Goal: Information Seeking & Learning: Learn about a topic

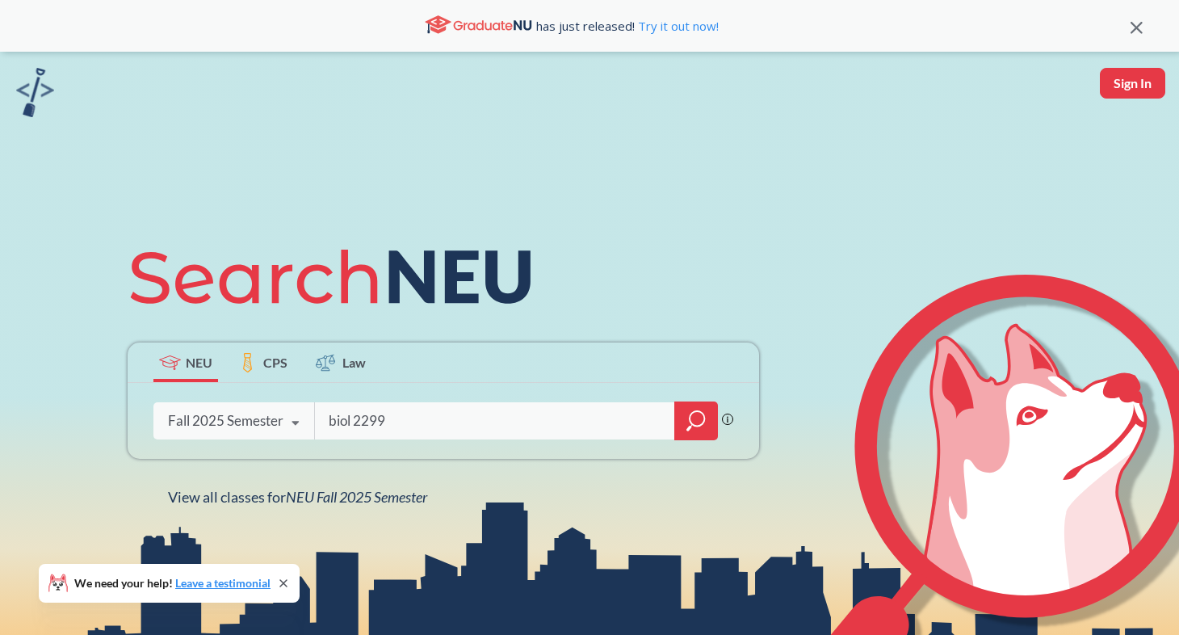
type input "biol 2299"
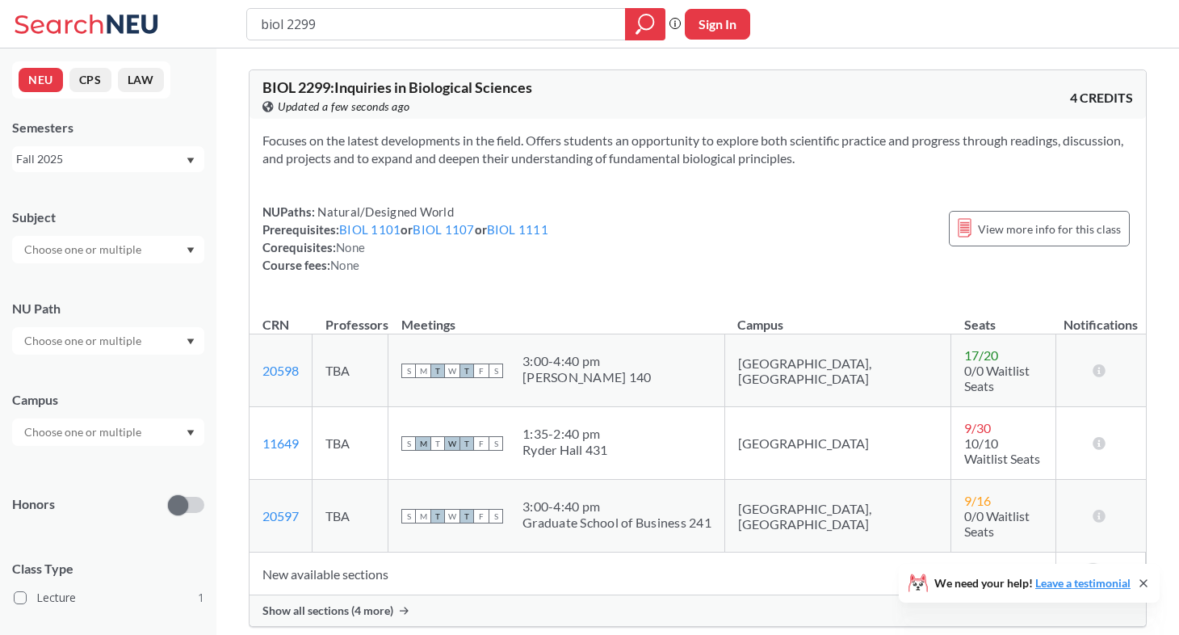
click at [326, 603] on span "Show all sections (4 more)" at bounding box center [328, 610] width 131 height 15
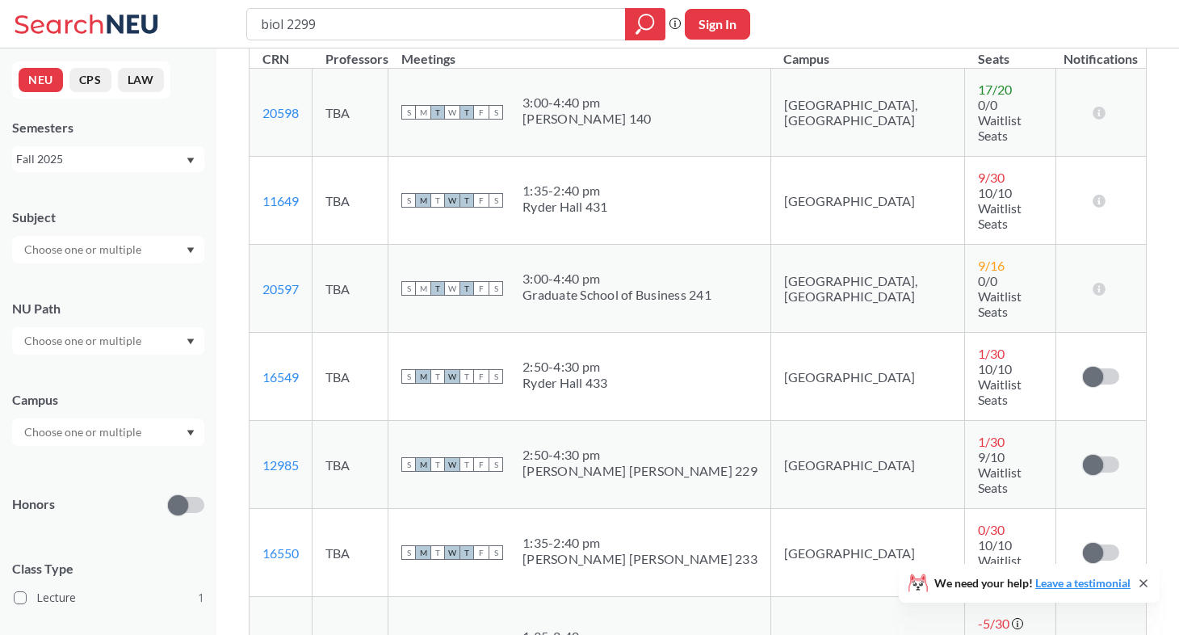
scroll to position [283, 0]
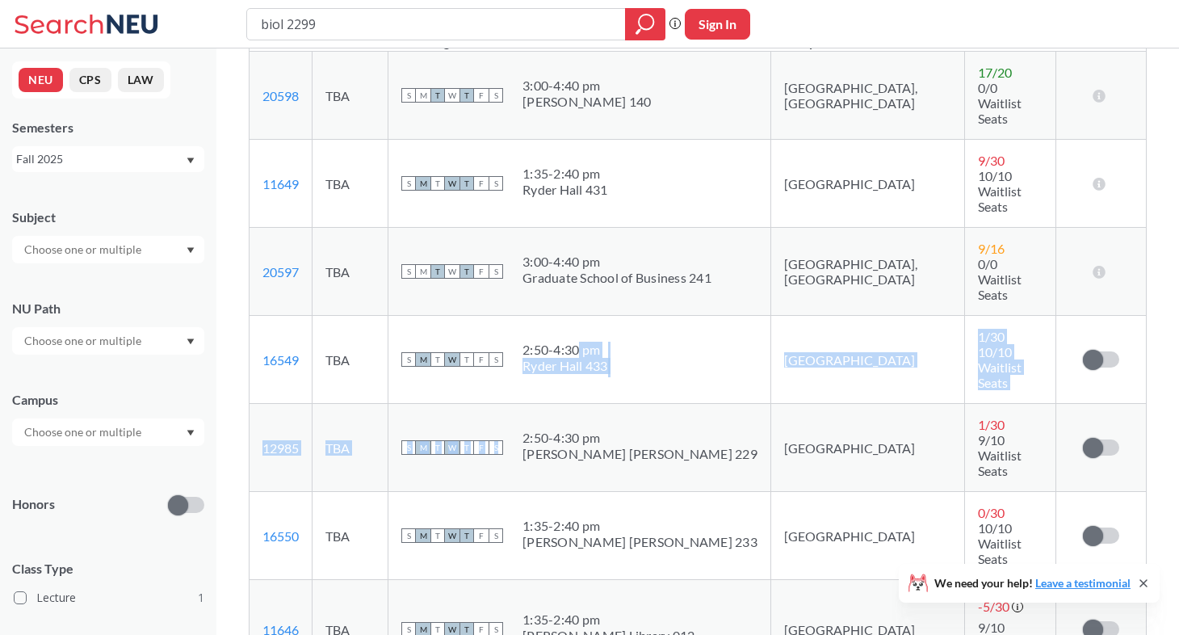
drag, startPoint x: 665, startPoint y: 338, endPoint x: 611, endPoint y: 261, distance: 94.6
click at [611, 261] on tbody "20598 View this section on Banner. TBA S M T W T F S 3:00 - 4:40 pm [PERSON_NAM…" at bounding box center [698, 366] width 897 height 628
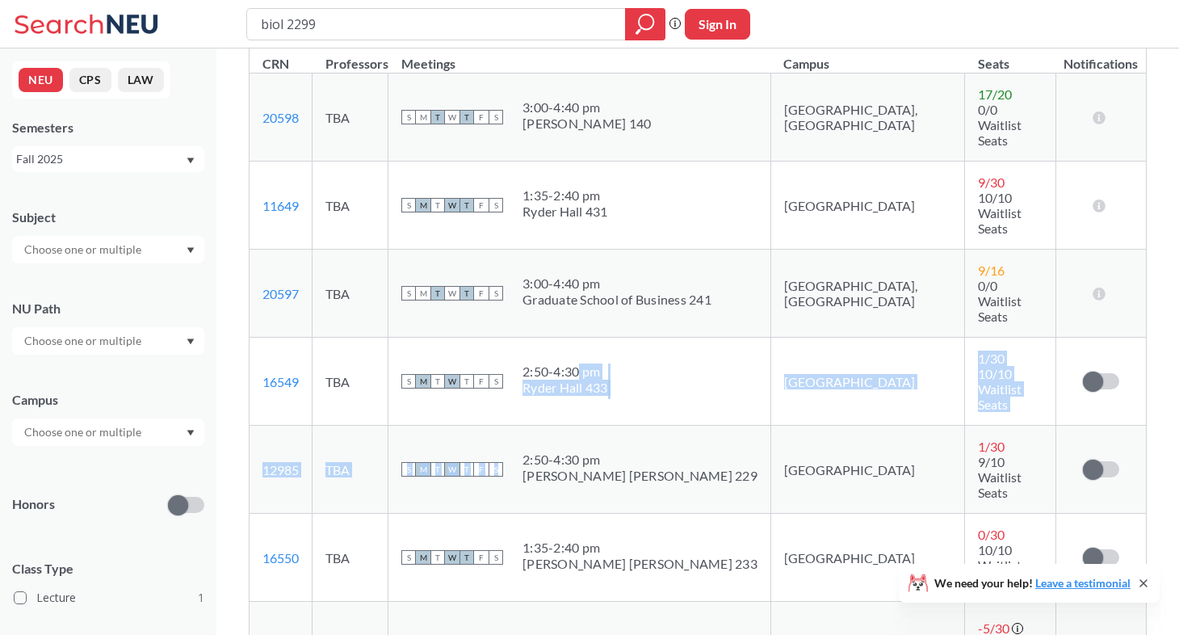
scroll to position [262, 0]
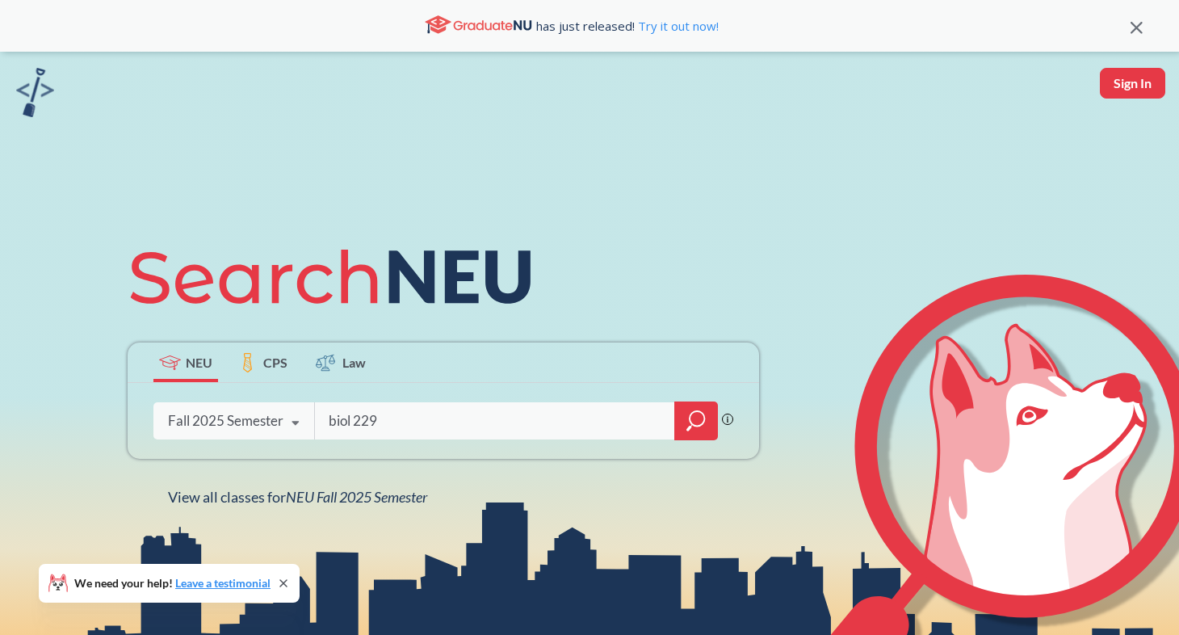
type input "biol 2299"
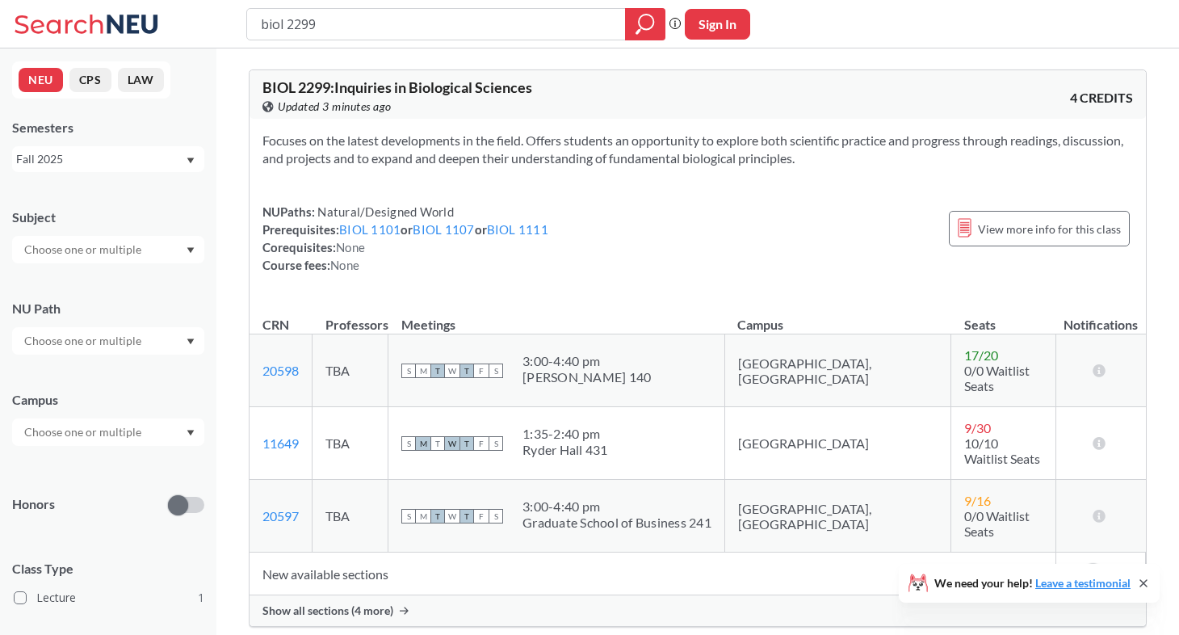
scroll to position [63, 0]
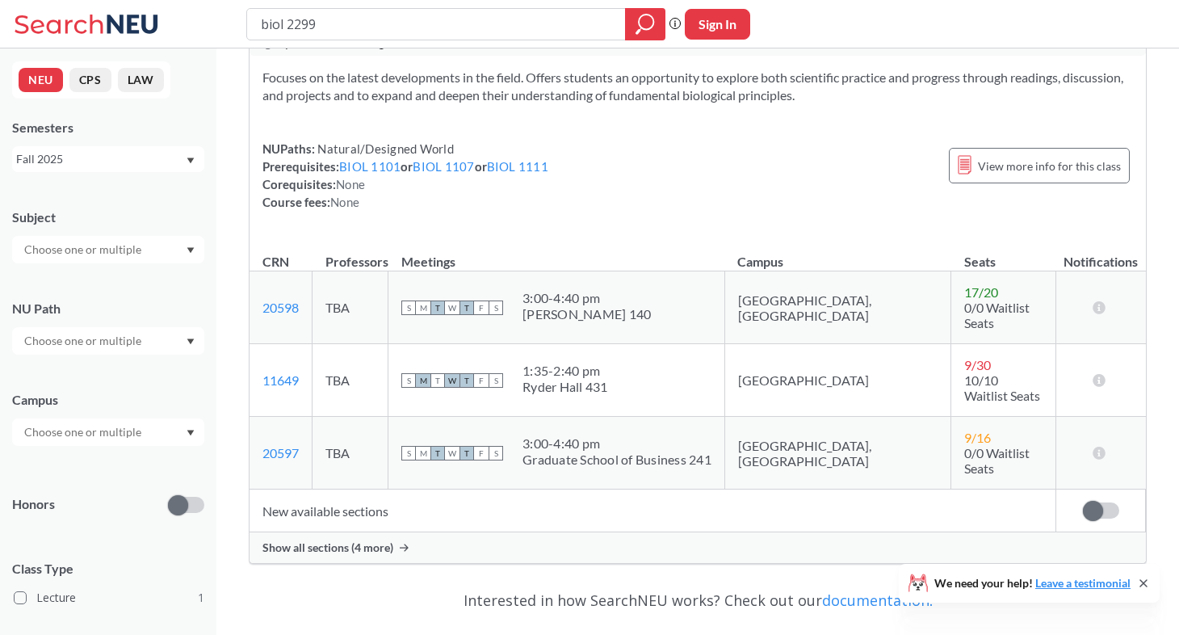
click at [373, 540] on span "Show all sections (4 more)" at bounding box center [328, 547] width 131 height 15
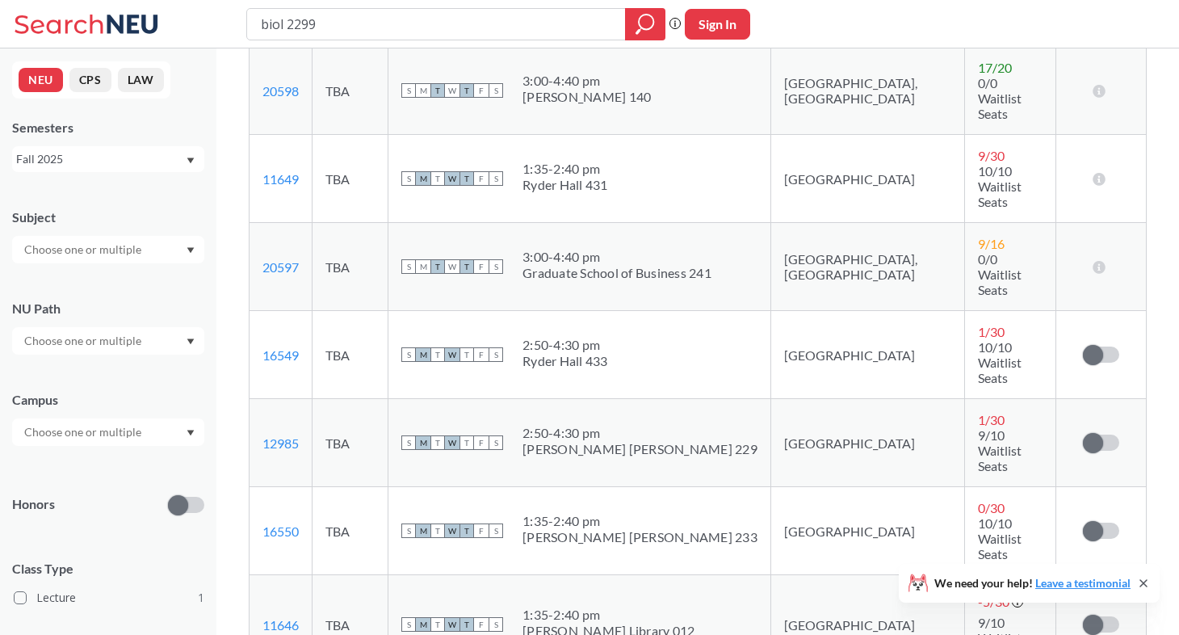
scroll to position [267, 0]
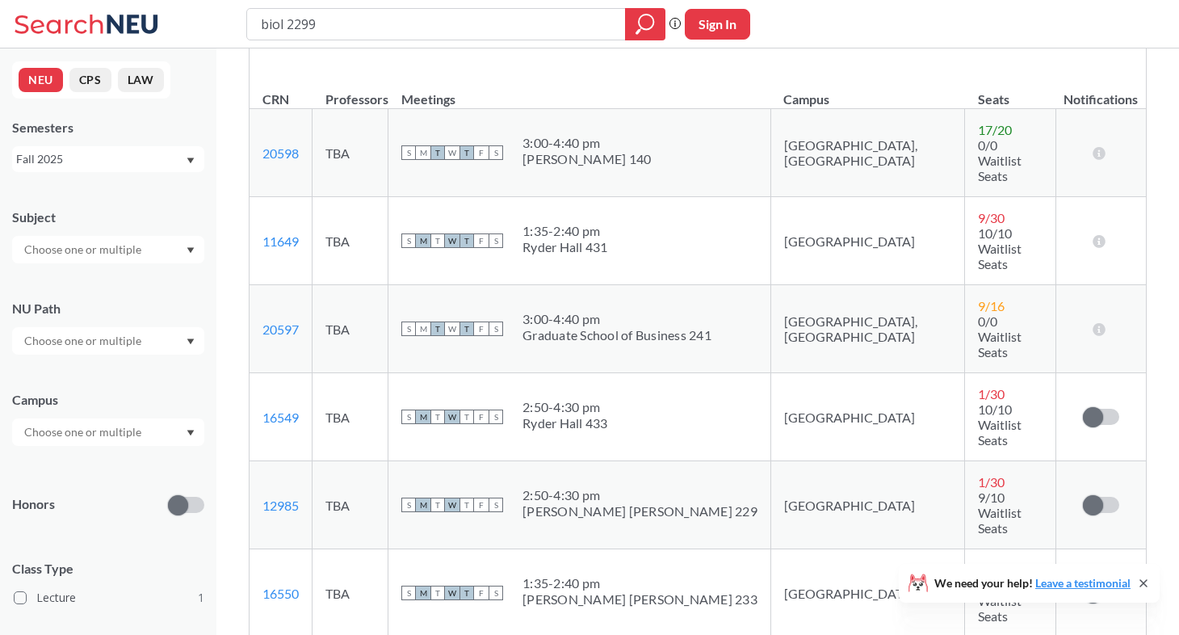
scroll to position [229, 0]
